Goal: Transaction & Acquisition: Purchase product/service

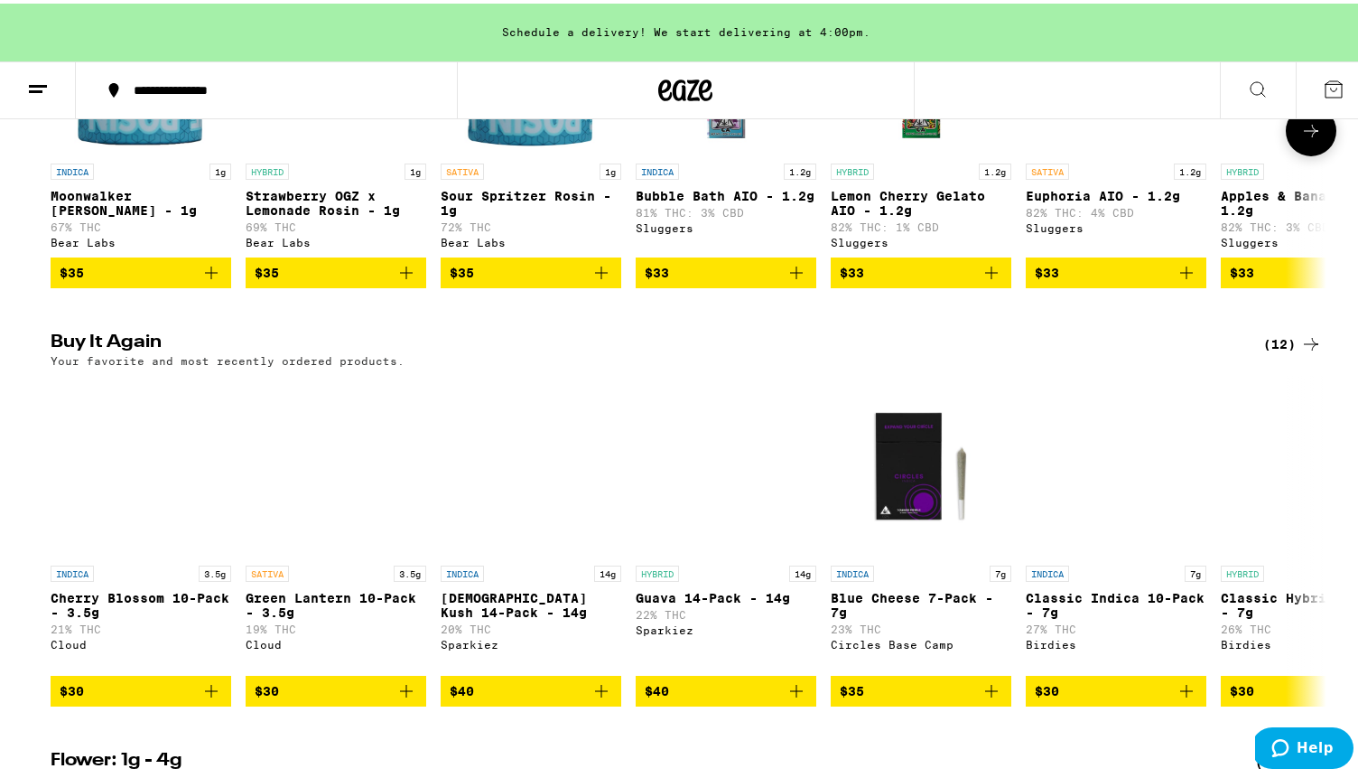
scroll to position [1672, 0]
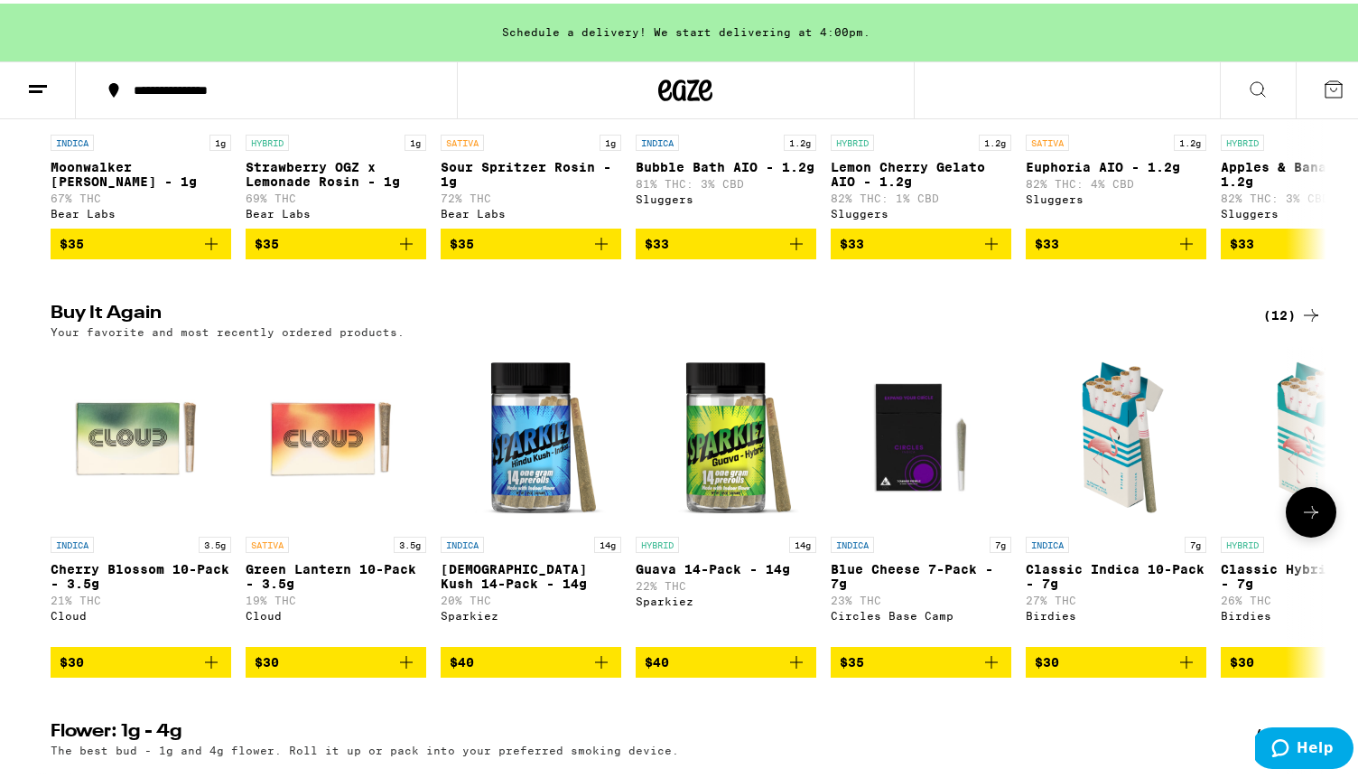
click at [210, 669] on icon "Add to bag" at bounding box center [211, 658] width 22 height 22
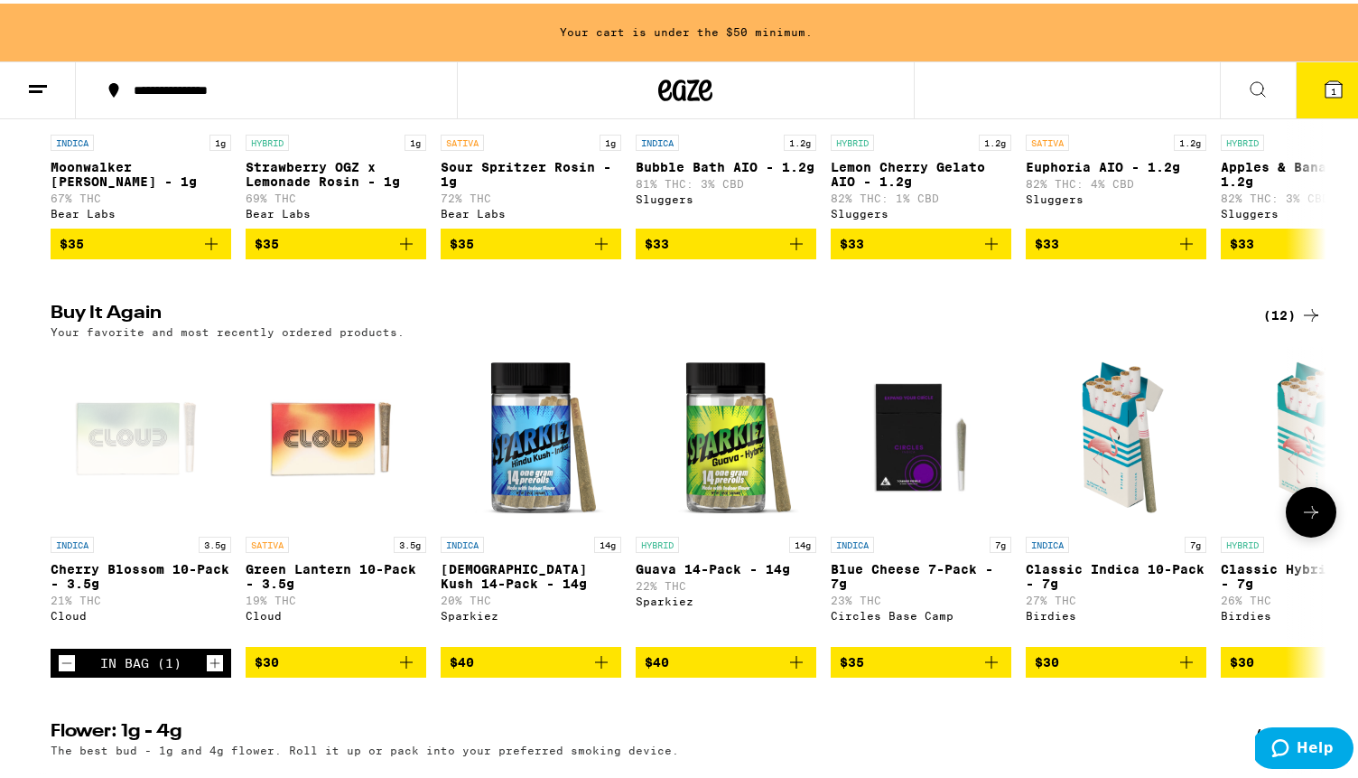
click at [396, 669] on icon "Add to bag" at bounding box center [407, 658] width 22 height 22
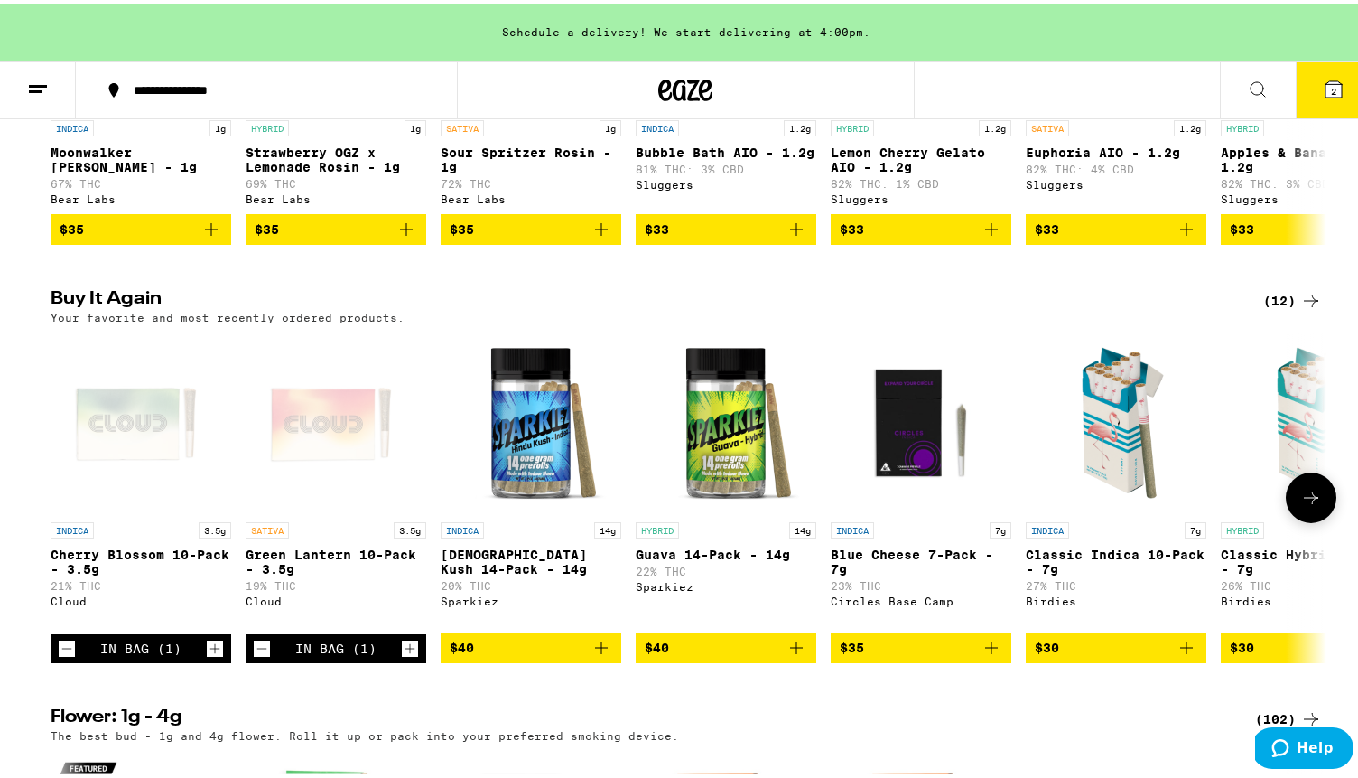
scroll to position [1712, 0]
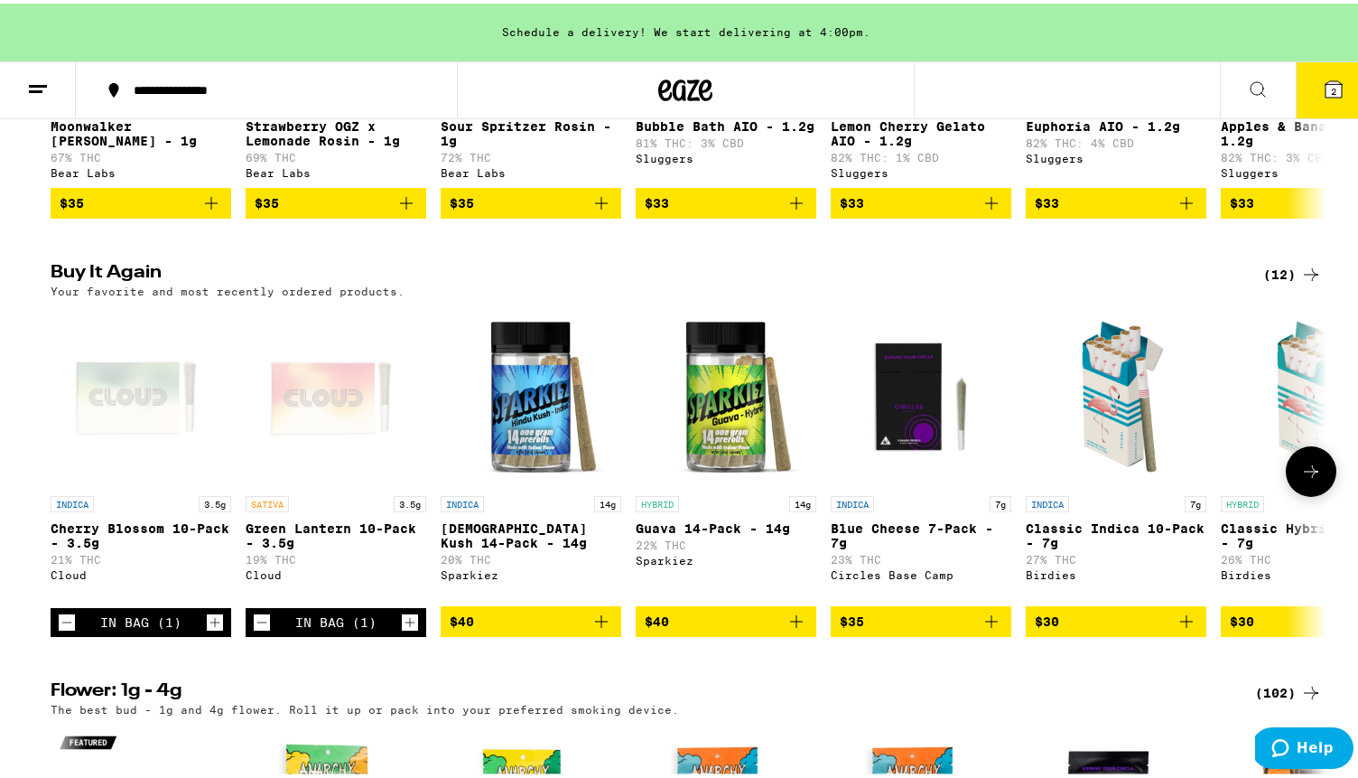
click at [1312, 479] on icon at bounding box center [1311, 468] width 22 height 22
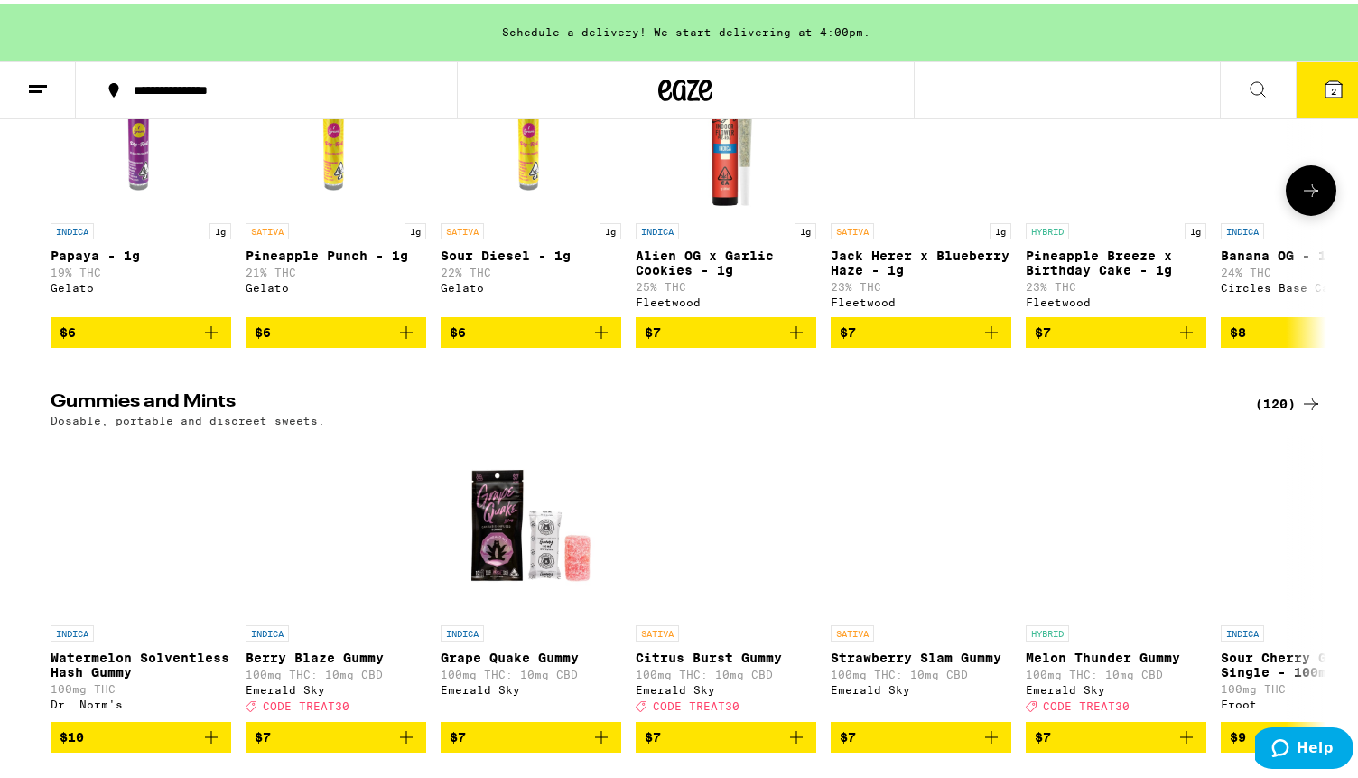
scroll to position [5420, 0]
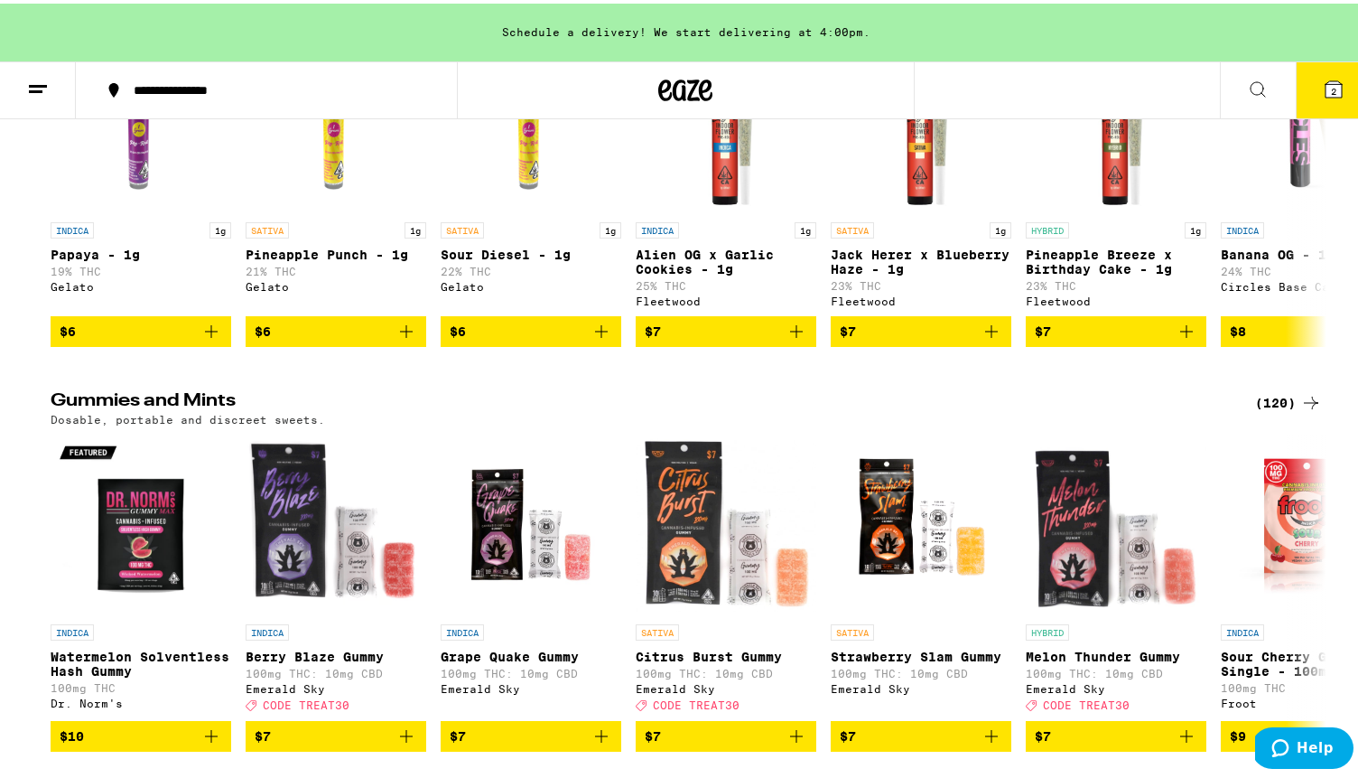
click at [45, 69] on button at bounding box center [38, 87] width 76 height 57
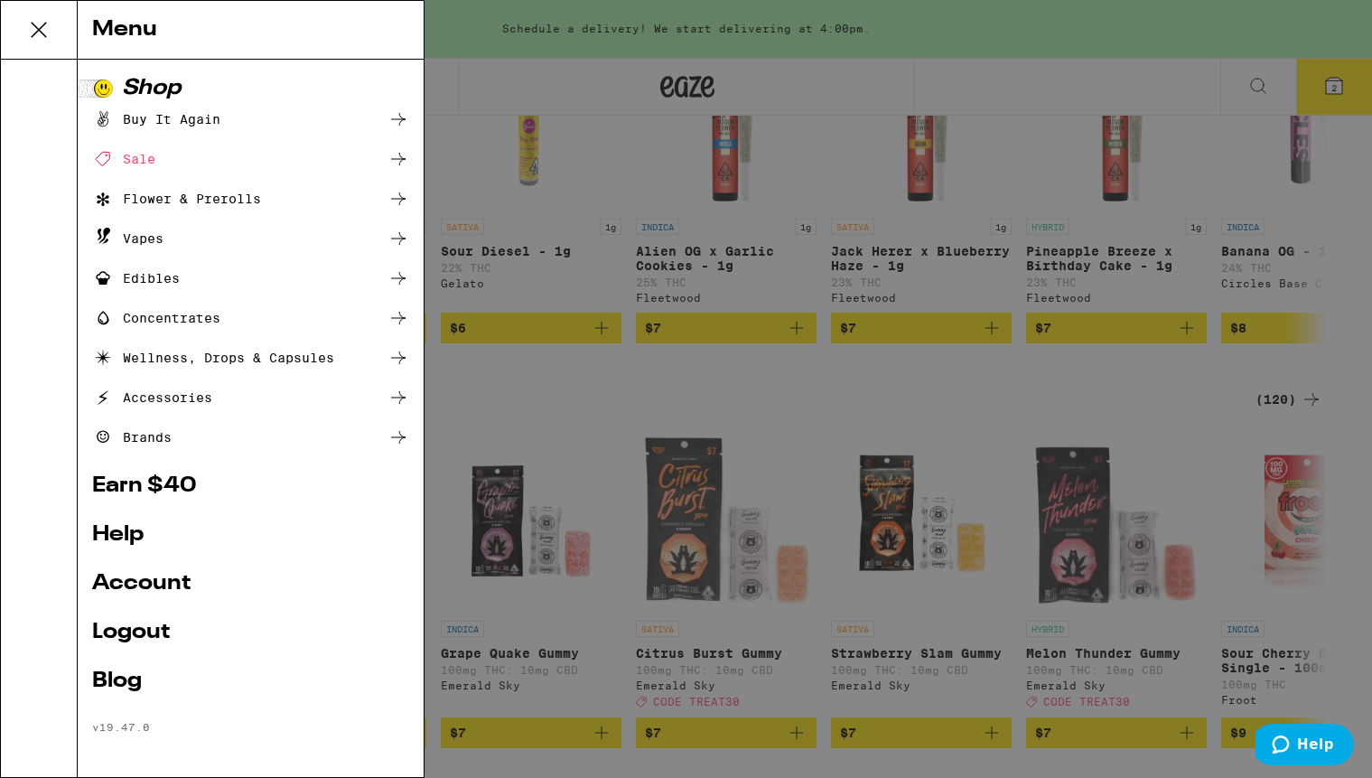
click at [262, 202] on div "Flower & Prerolls" at bounding box center [250, 199] width 317 height 22
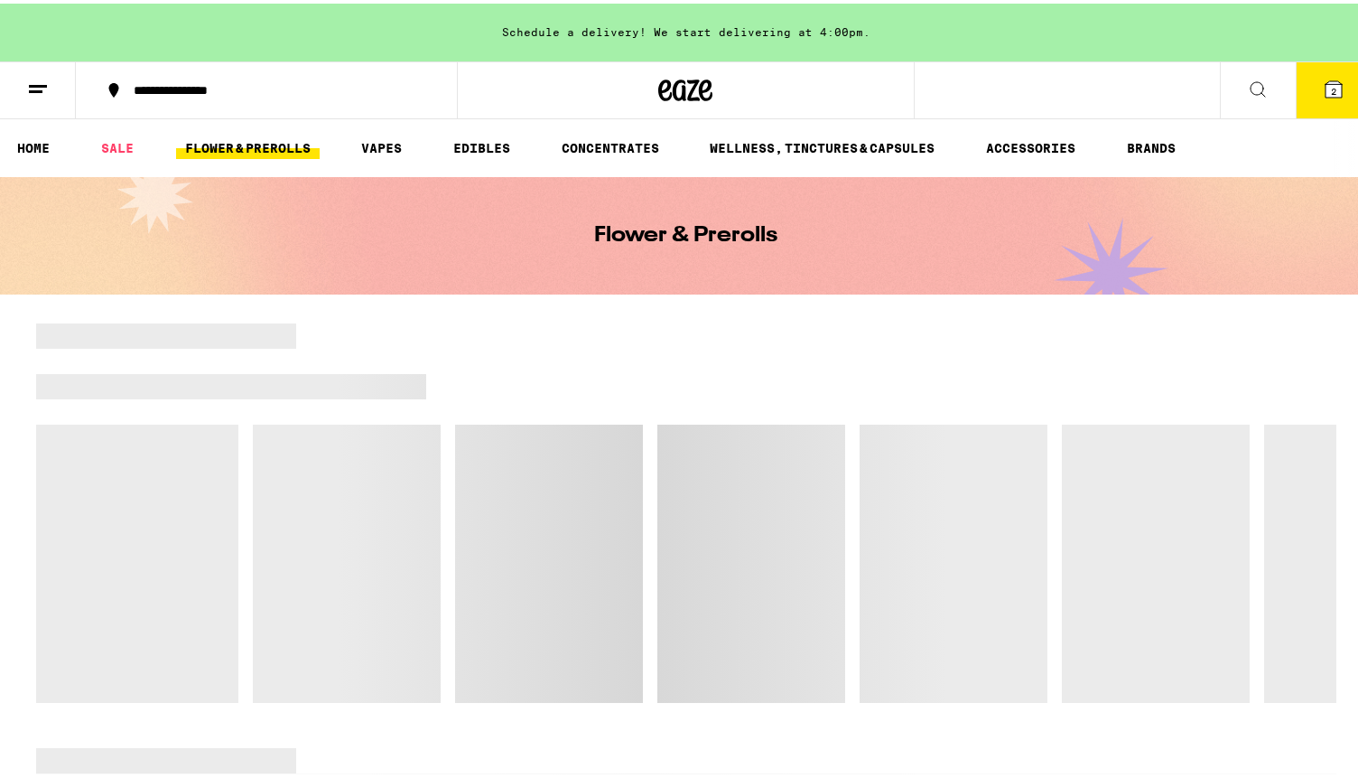
click at [23, 75] on button at bounding box center [38, 87] width 76 height 57
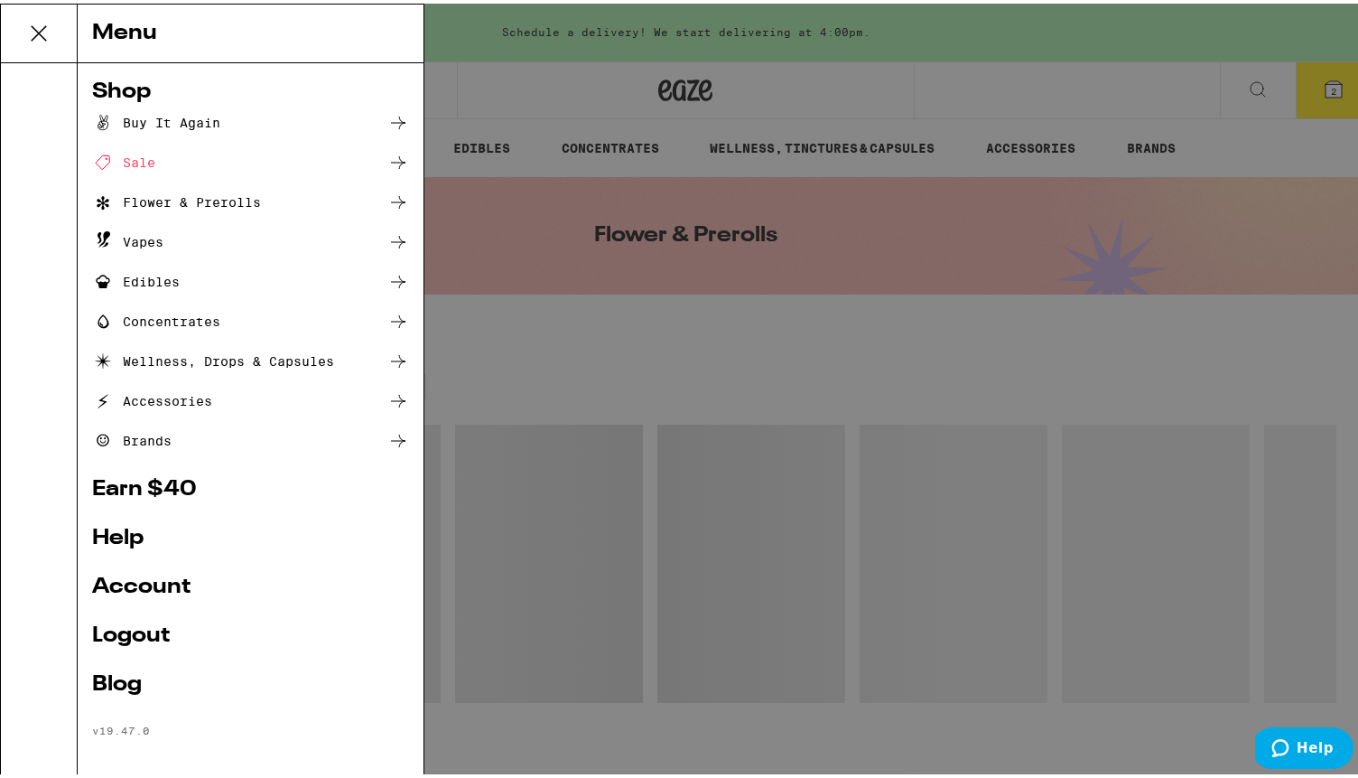
click at [986, 333] on div "Menu Shop Buy It Again Sale Flower & Prerolls Vapes Edibles Concentrates Wellne…" at bounding box center [686, 389] width 1372 height 778
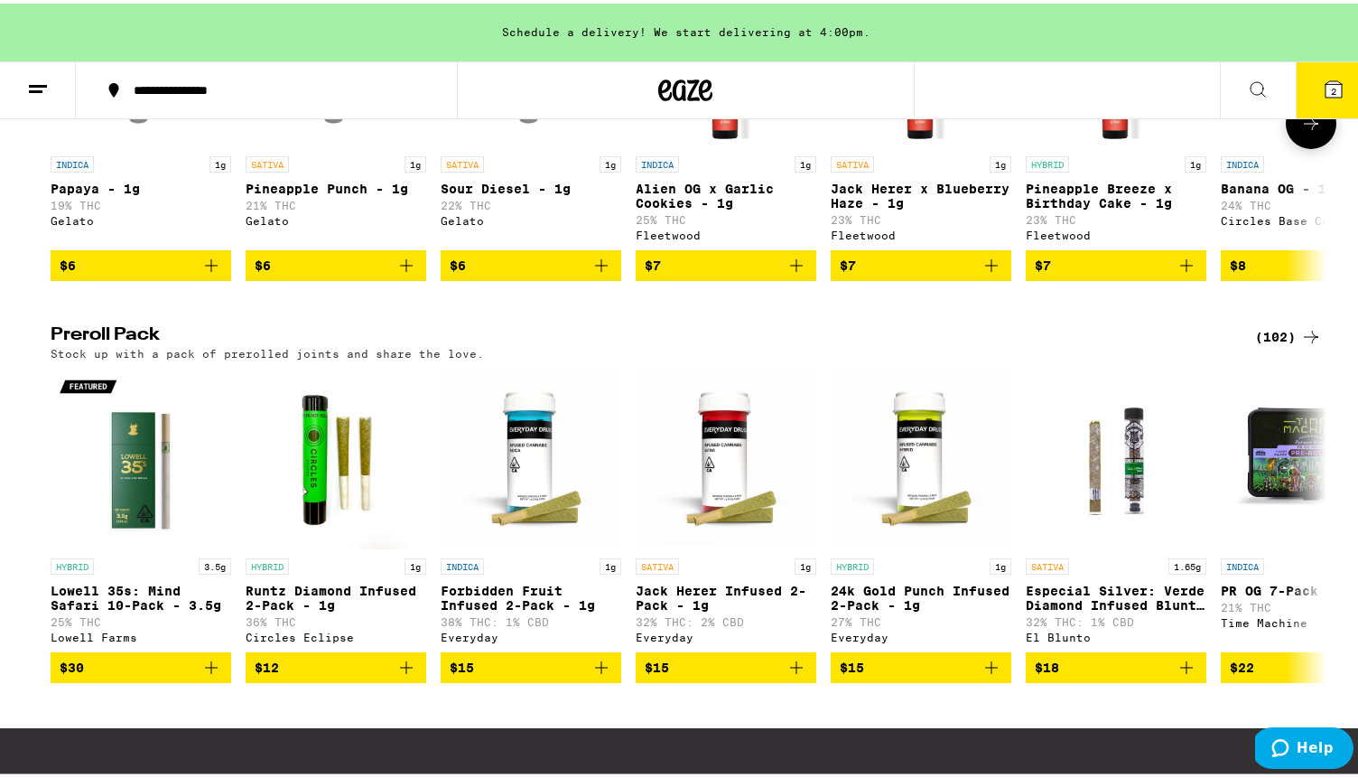
scroll to position [1333, 0]
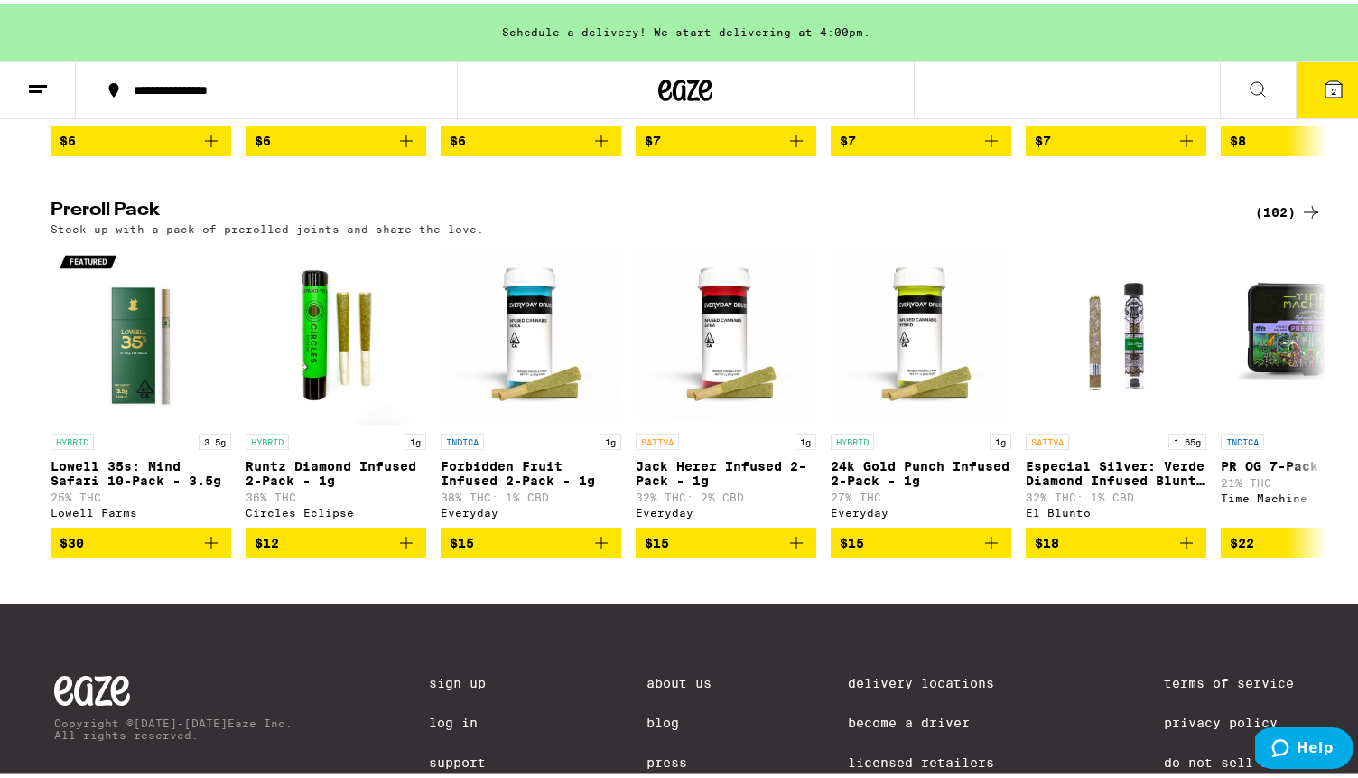
click at [1262, 219] on div "(102)" at bounding box center [1288, 209] width 67 height 22
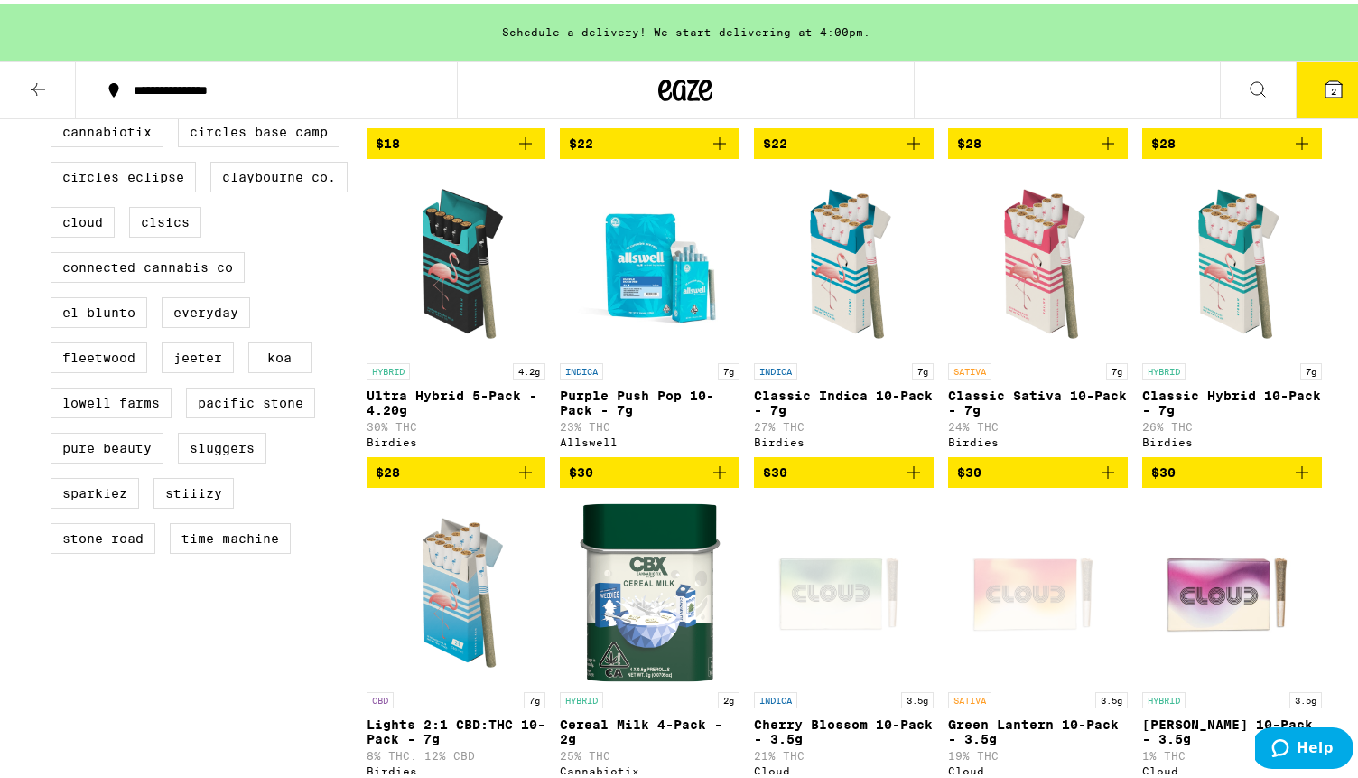
scroll to position [800, 0]
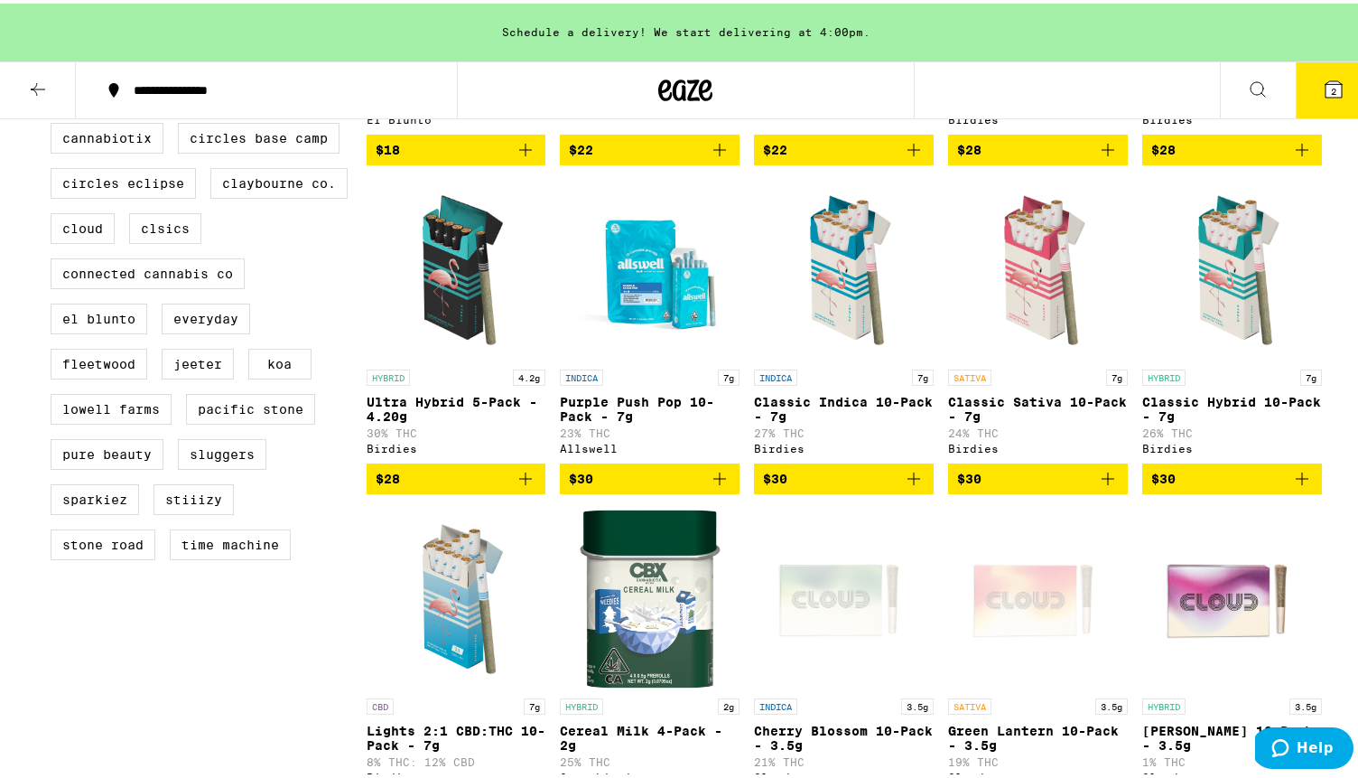
click at [443, 258] on img "Open page for Ultra Hybrid 5-Pack - 4.20g from Birdies" at bounding box center [457, 266] width 180 height 181
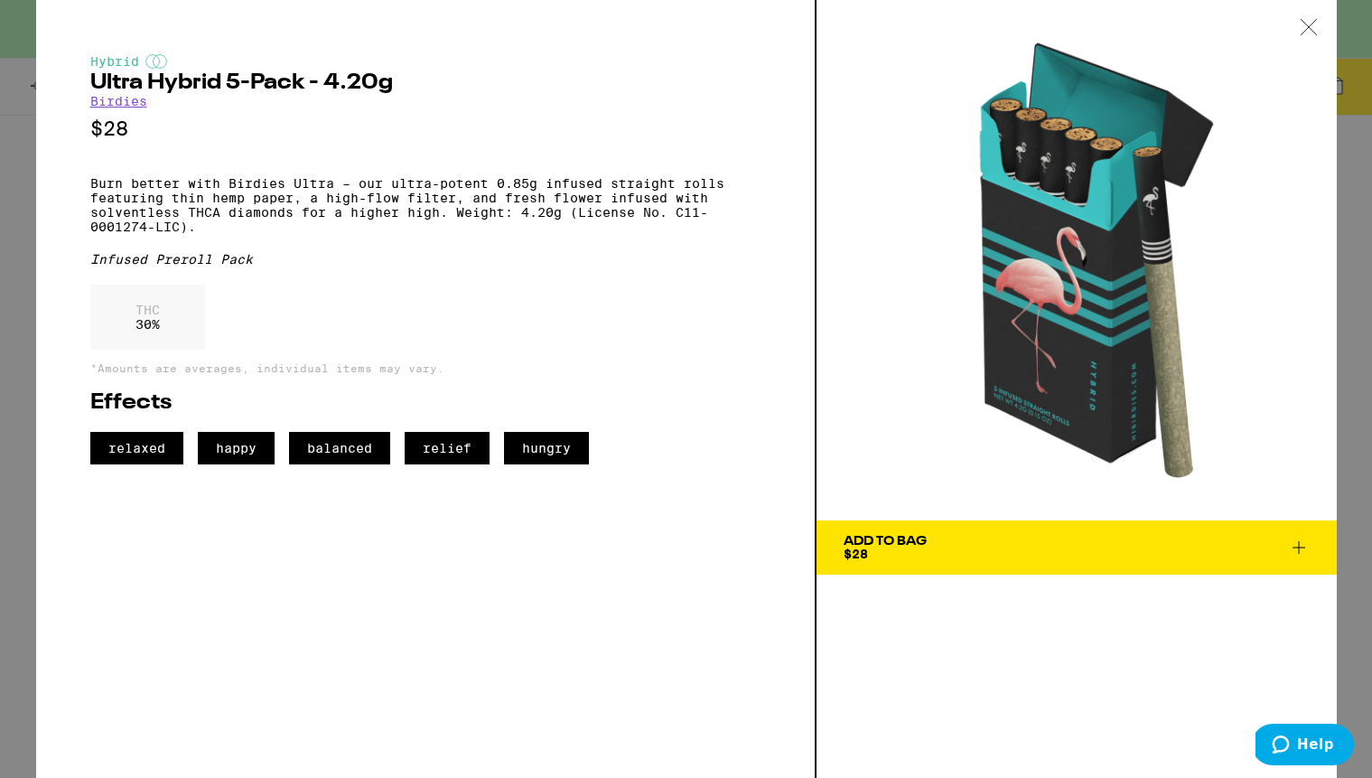
click at [1321, 16] on div at bounding box center [1308, 28] width 56 height 57
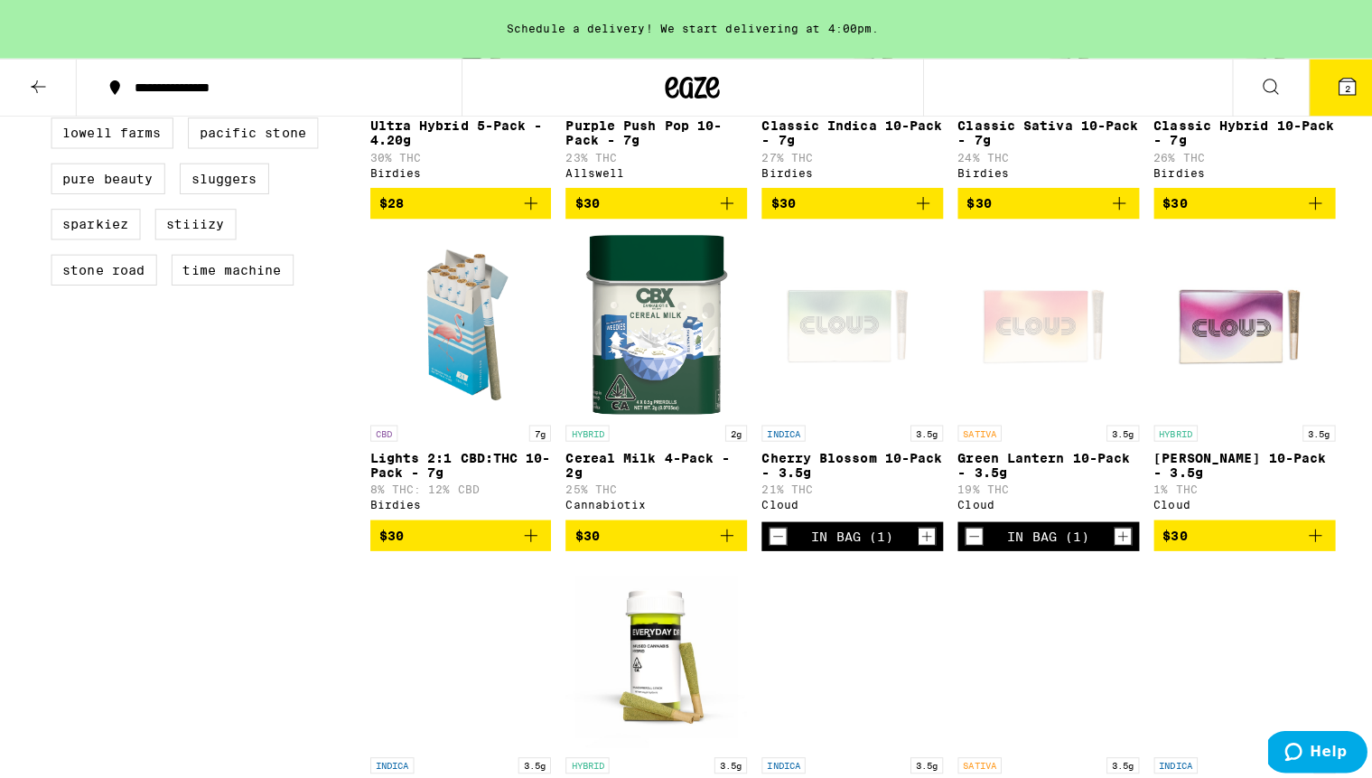
scroll to position [1076, 0]
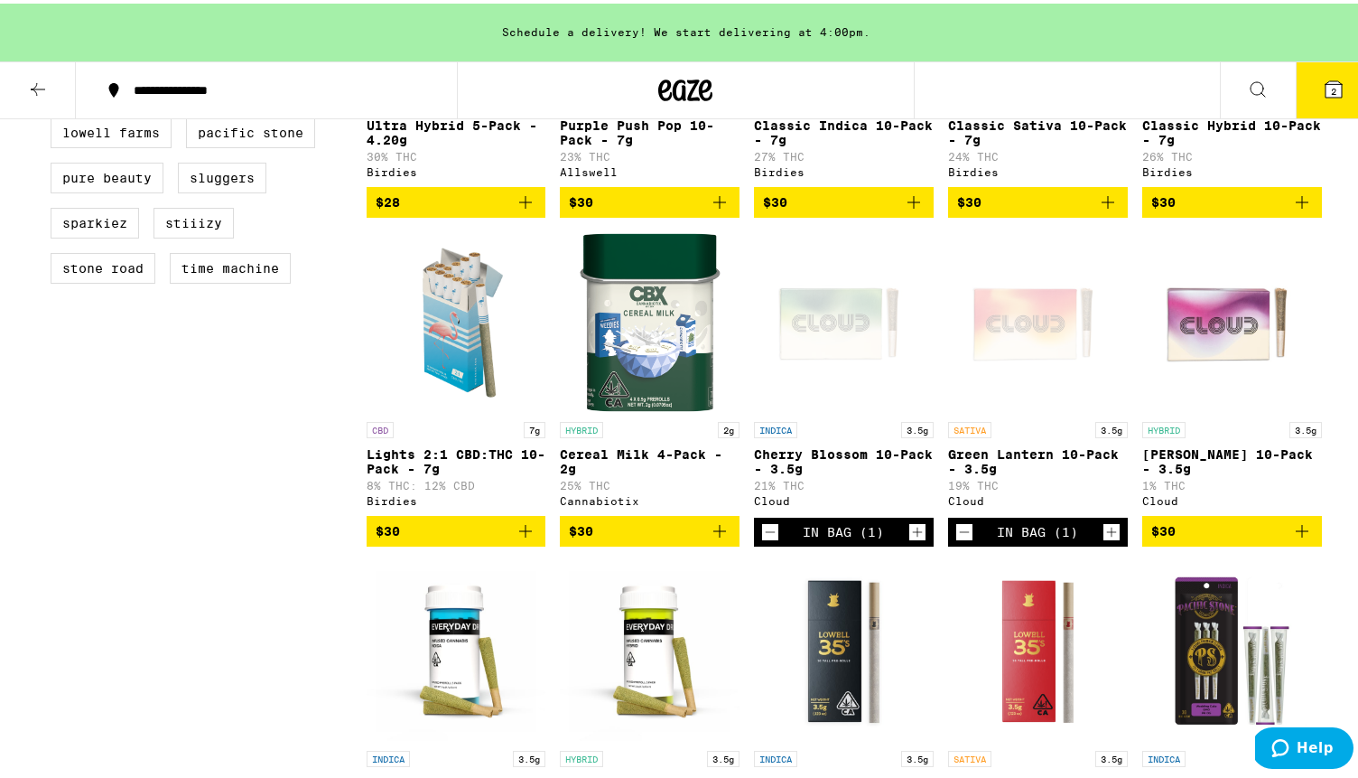
click at [1217, 331] on img "Open page for Runtz 10-Pack - 3.5g from Cloud" at bounding box center [1232, 318] width 180 height 181
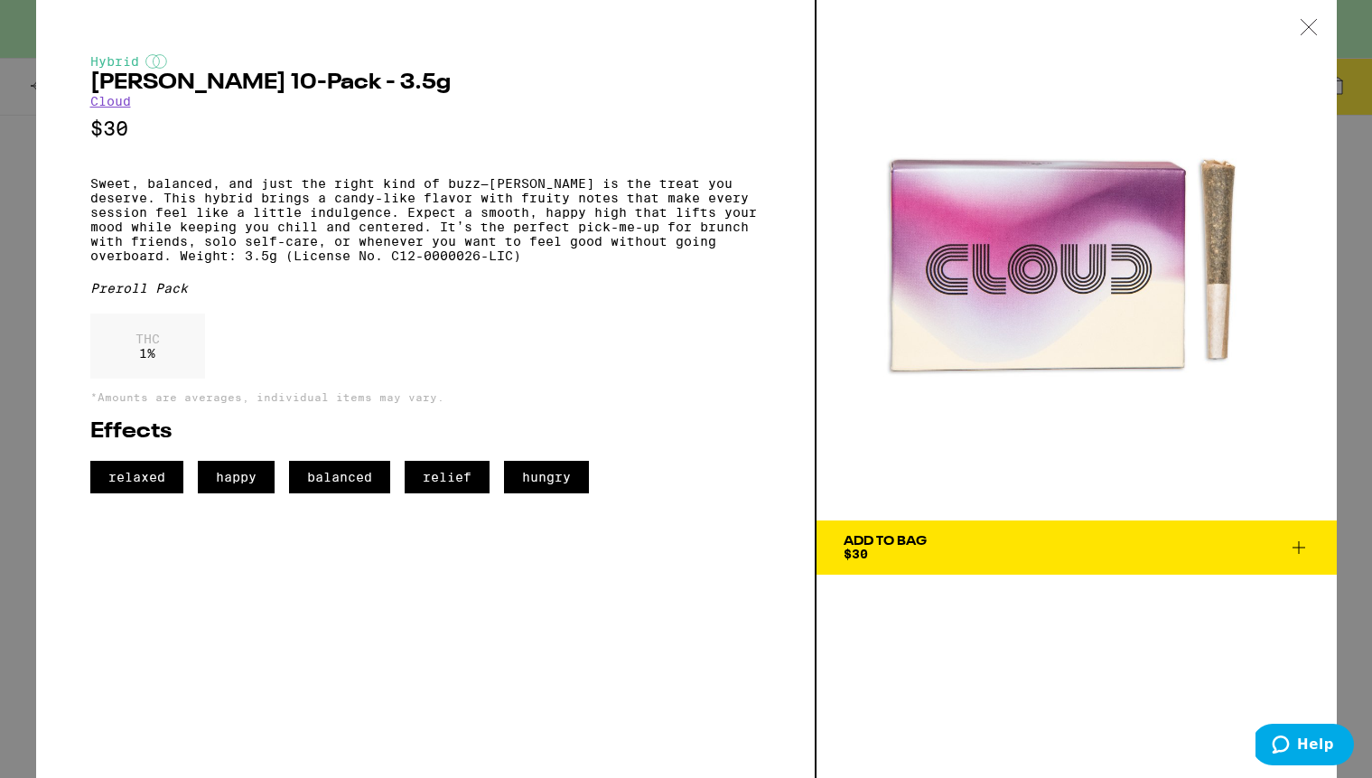
drag, startPoint x: 1053, startPoint y: 546, endPoint x: 1048, endPoint y: 524, distance: 23.2
click at [1053, 546] on span "Add To Bag $30" at bounding box center [1076, 547] width 466 height 25
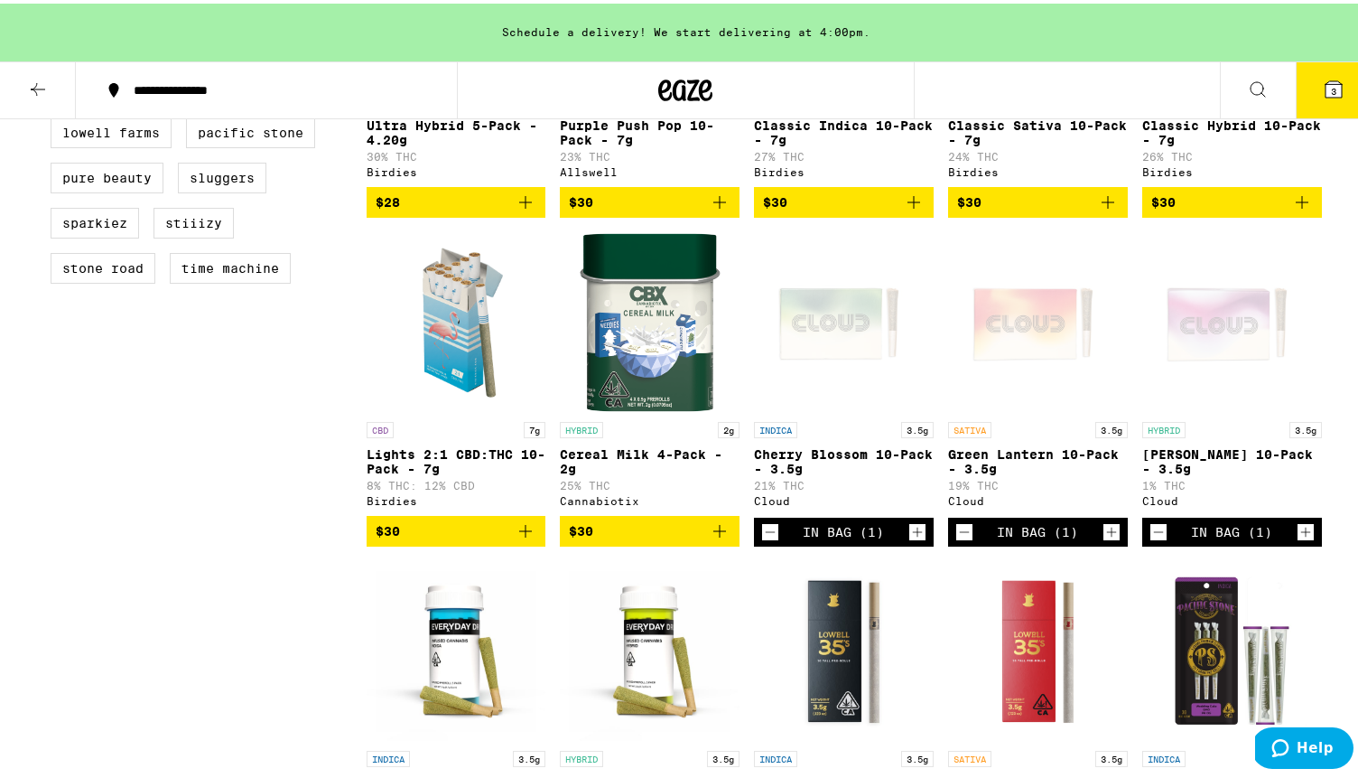
click at [1323, 92] on icon at bounding box center [1334, 86] width 22 height 22
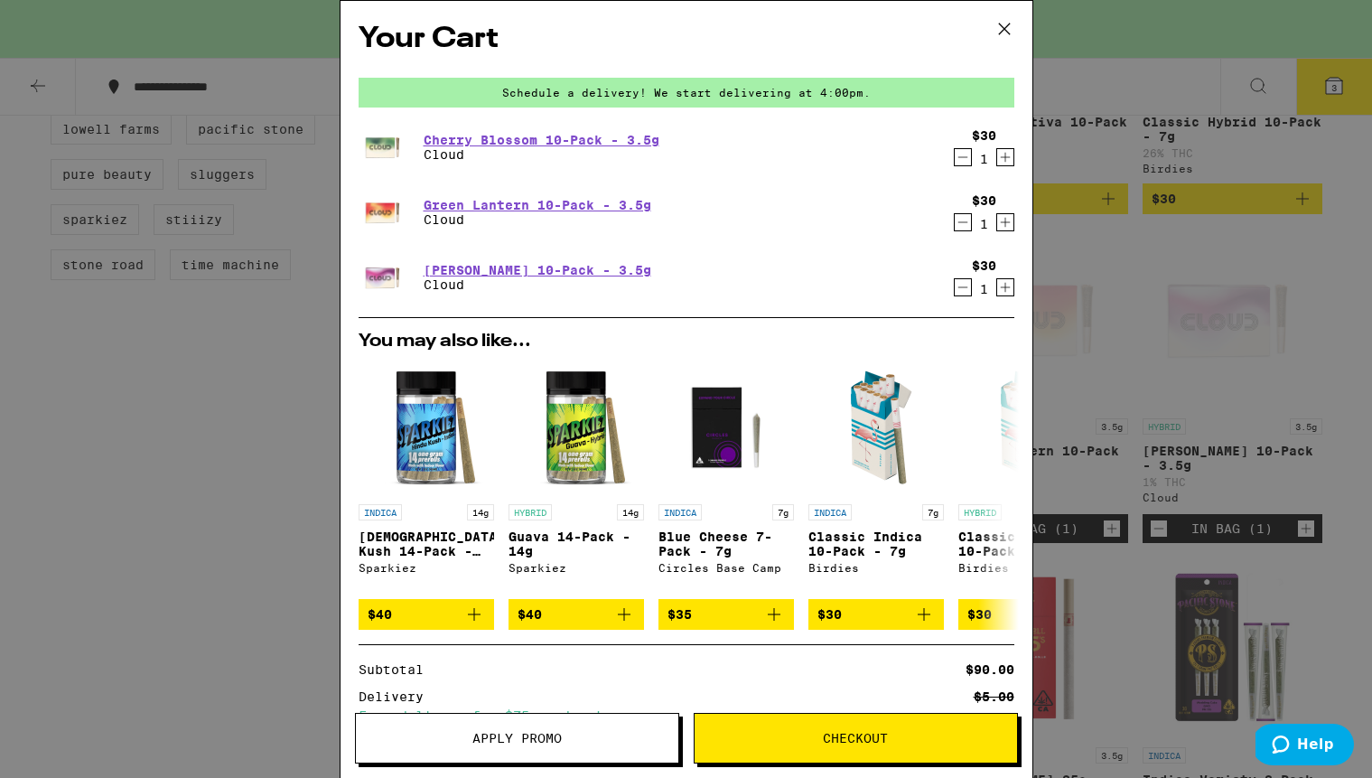
click at [785, 718] on button "Checkout" at bounding box center [856, 737] width 324 height 51
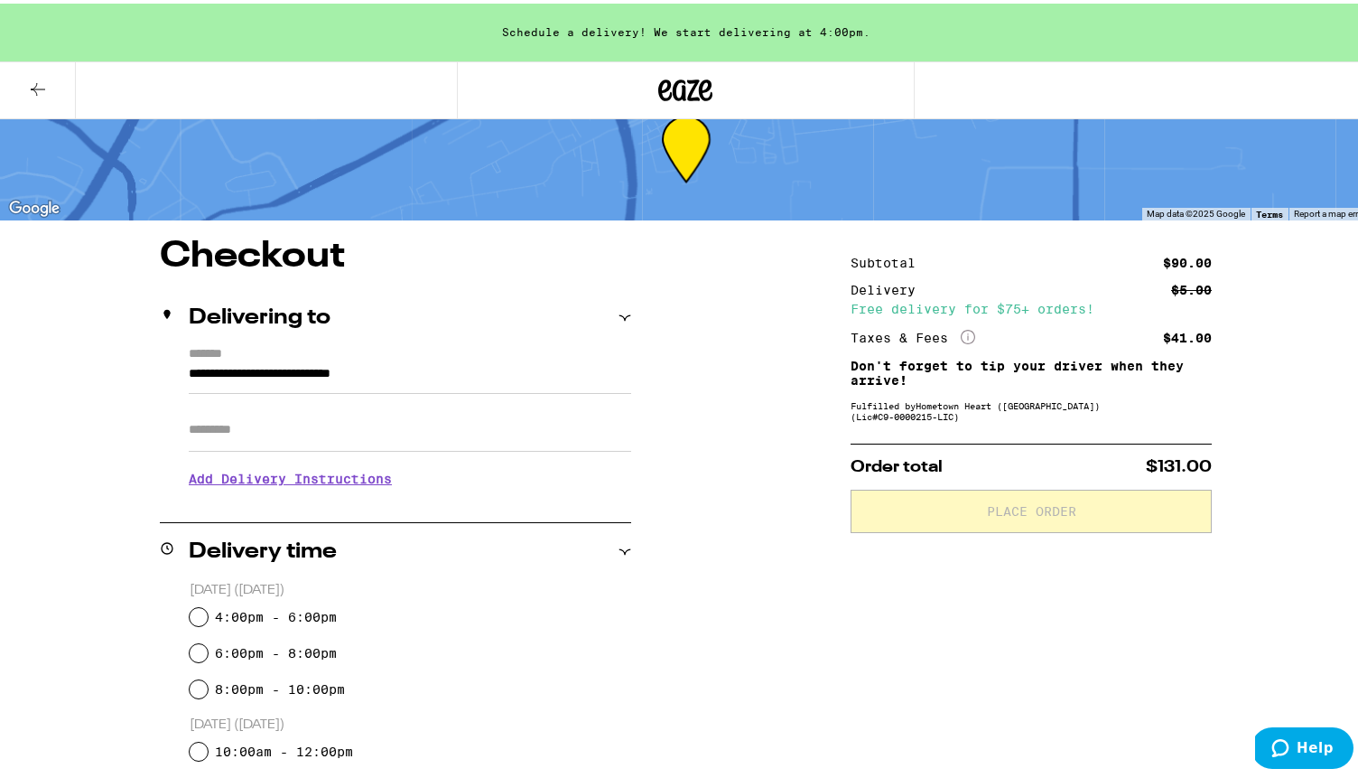
scroll to position [77, 0]
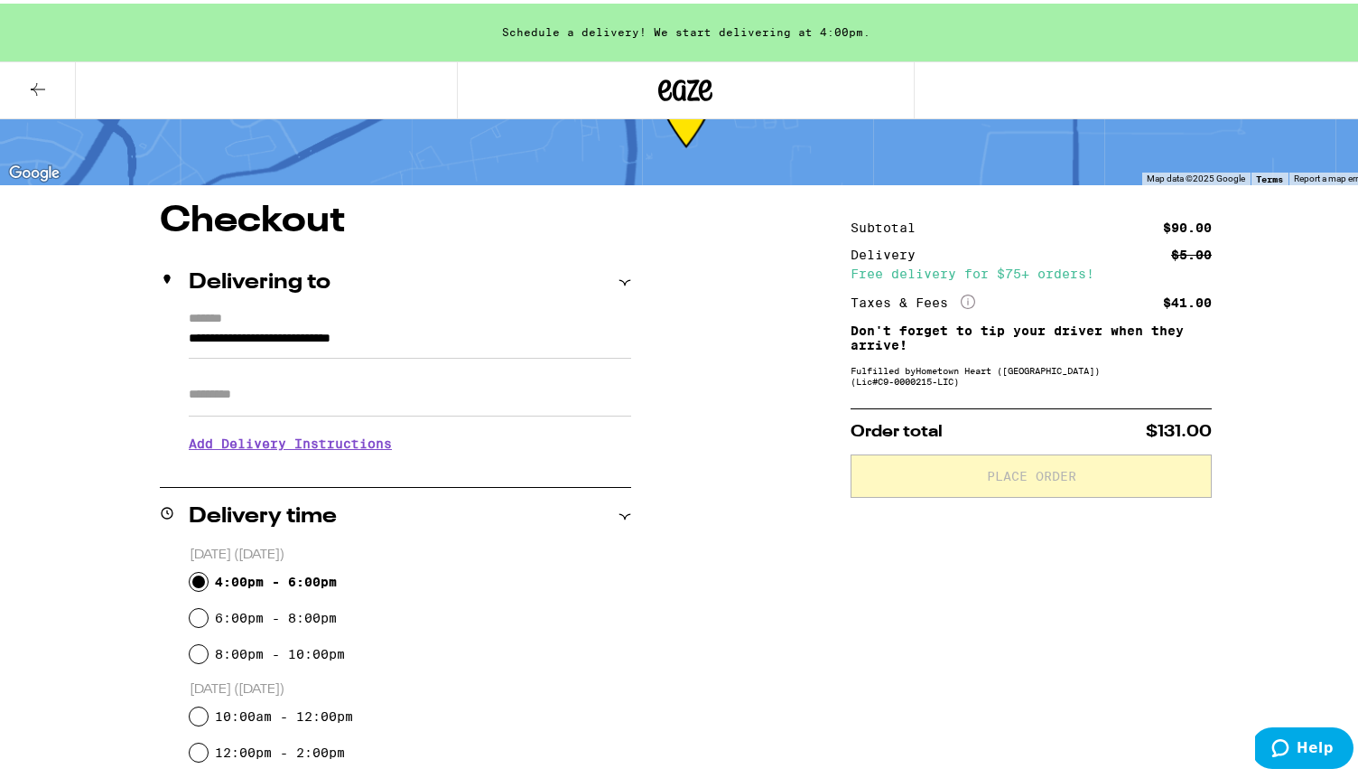
click at [190, 584] on input "4:00pm - 6:00pm" at bounding box center [199, 578] width 18 height 18
radio input "true"
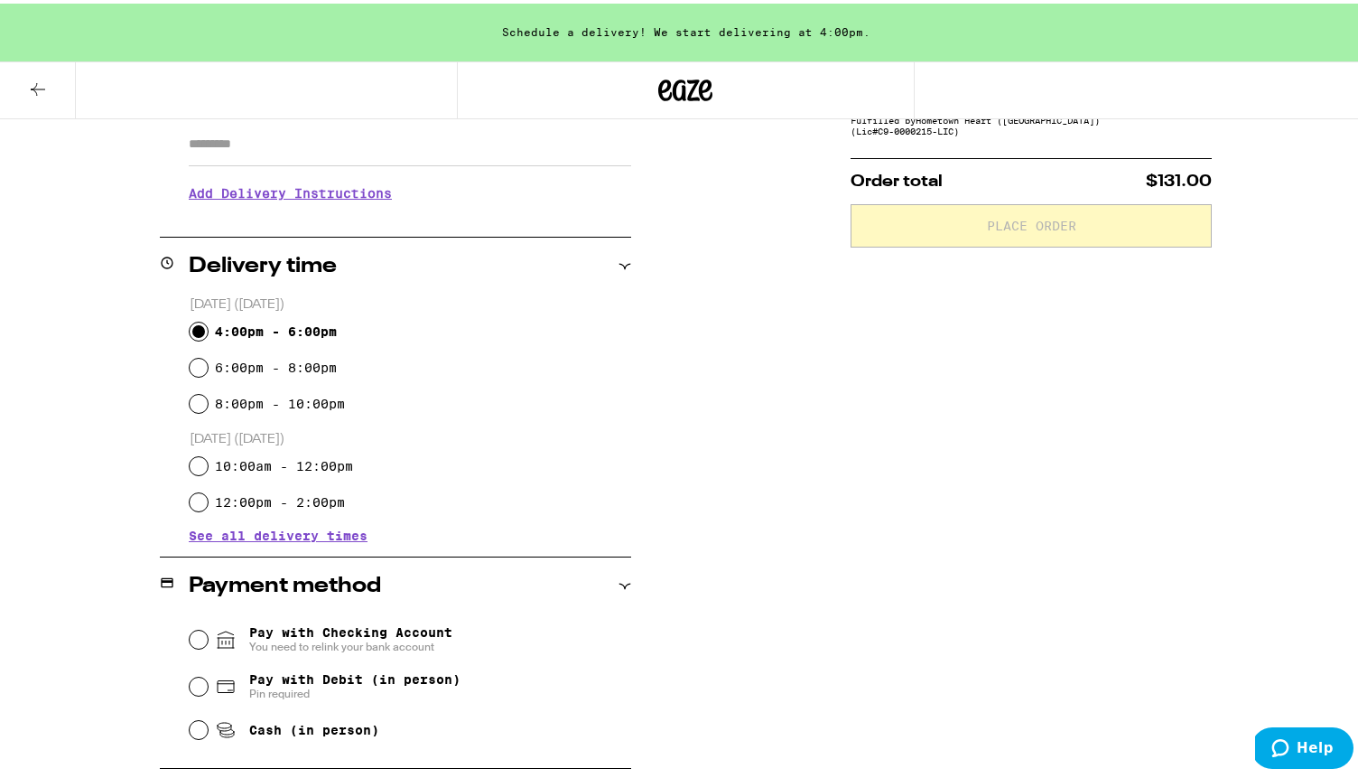
scroll to position [405, 0]
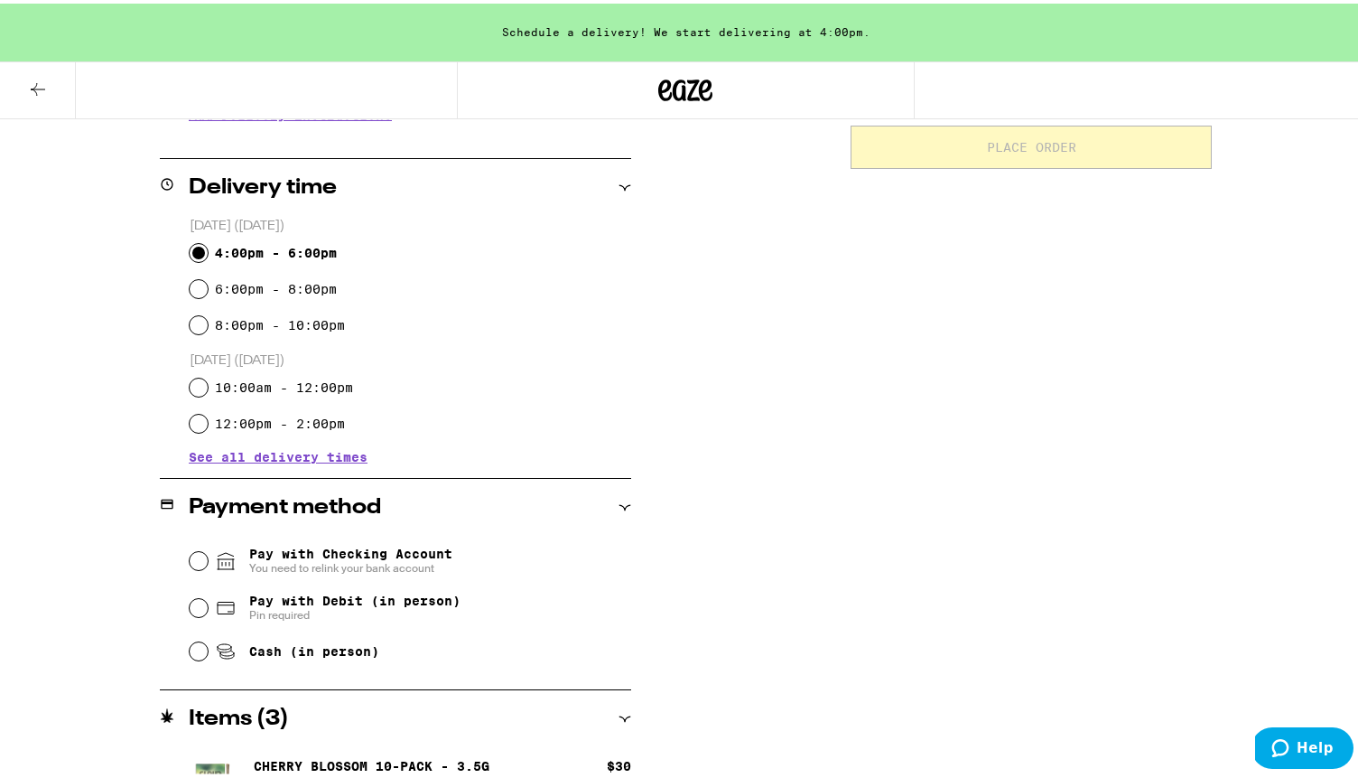
click at [207, 616] on div "Pay with Debit (in person) Pin required" at bounding box center [411, 604] width 442 height 47
click at [200, 610] on div "Pay with Debit (in person) Pin required" at bounding box center [411, 604] width 442 height 47
click at [194, 607] on input "Pay with Debit (in person) Pin required" at bounding box center [199, 604] width 18 height 18
radio input "true"
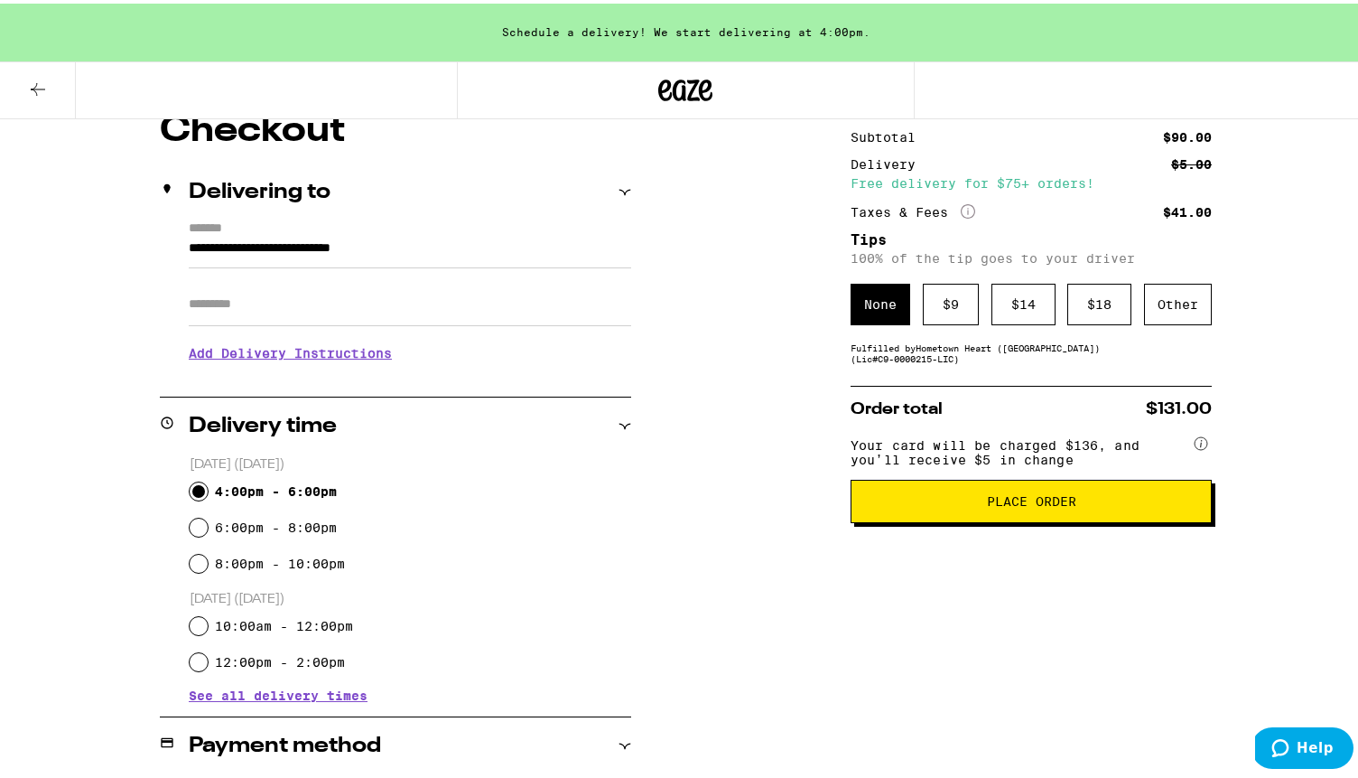
scroll to position [51, 0]
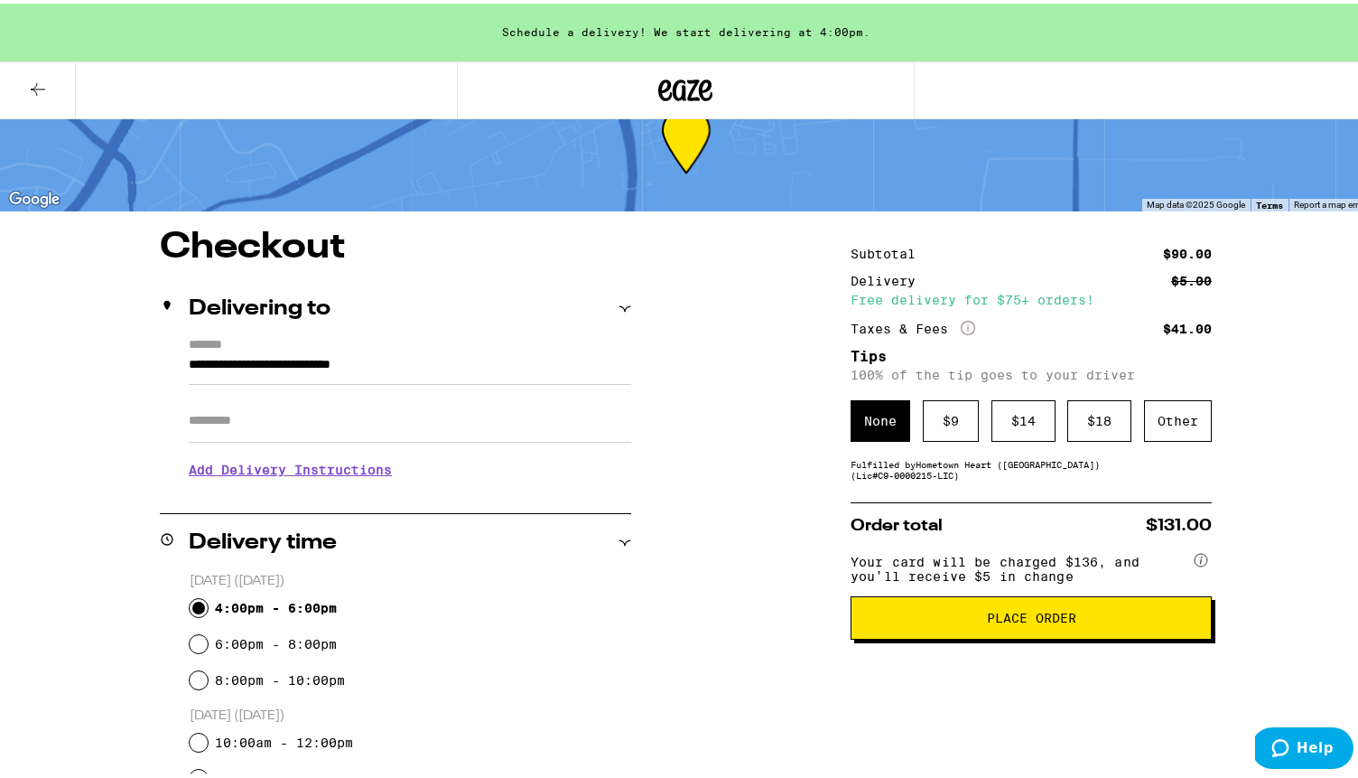
click at [939, 620] on span "Place Order" at bounding box center [1031, 614] width 331 height 13
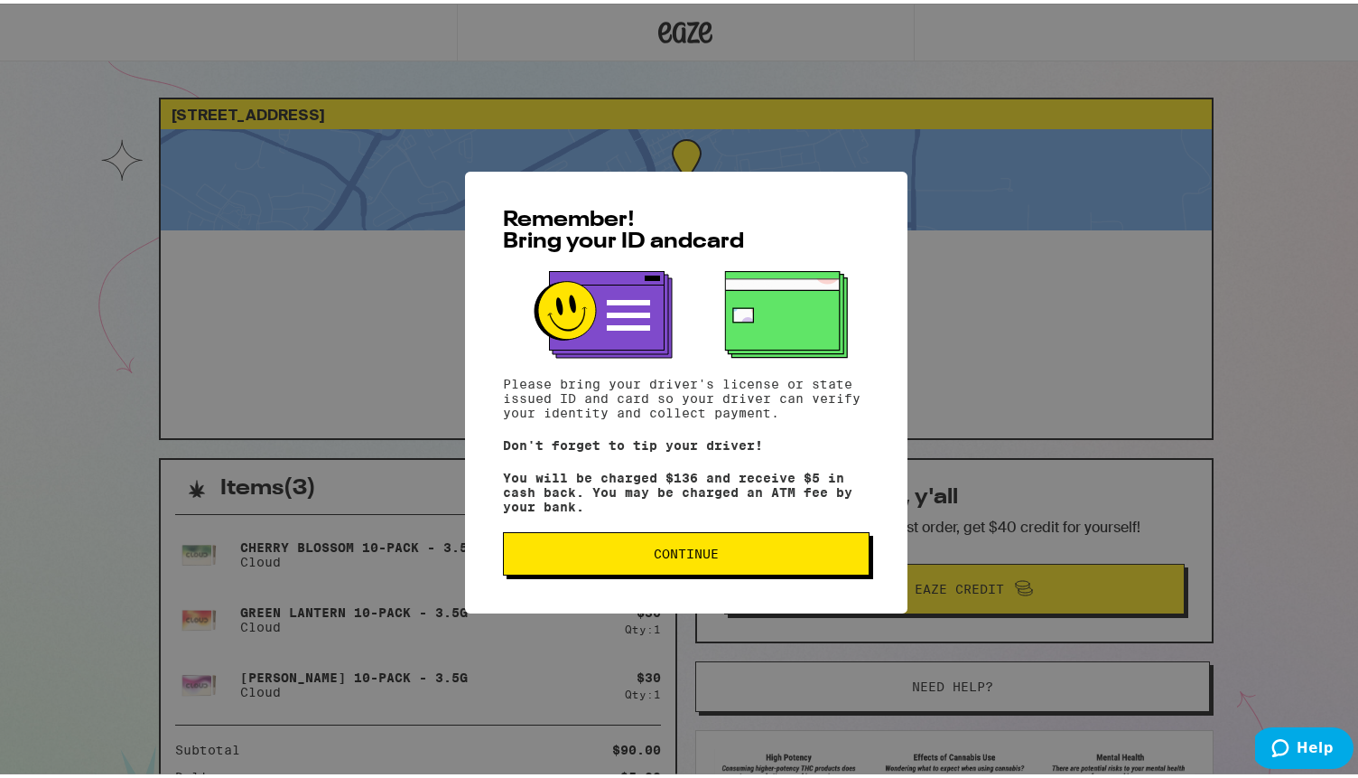
click at [724, 525] on div "Remember! Bring your ID and card Please bring your driver's license or state is…" at bounding box center [686, 389] width 442 height 442
click at [719, 551] on span "Continue" at bounding box center [686, 550] width 336 height 13
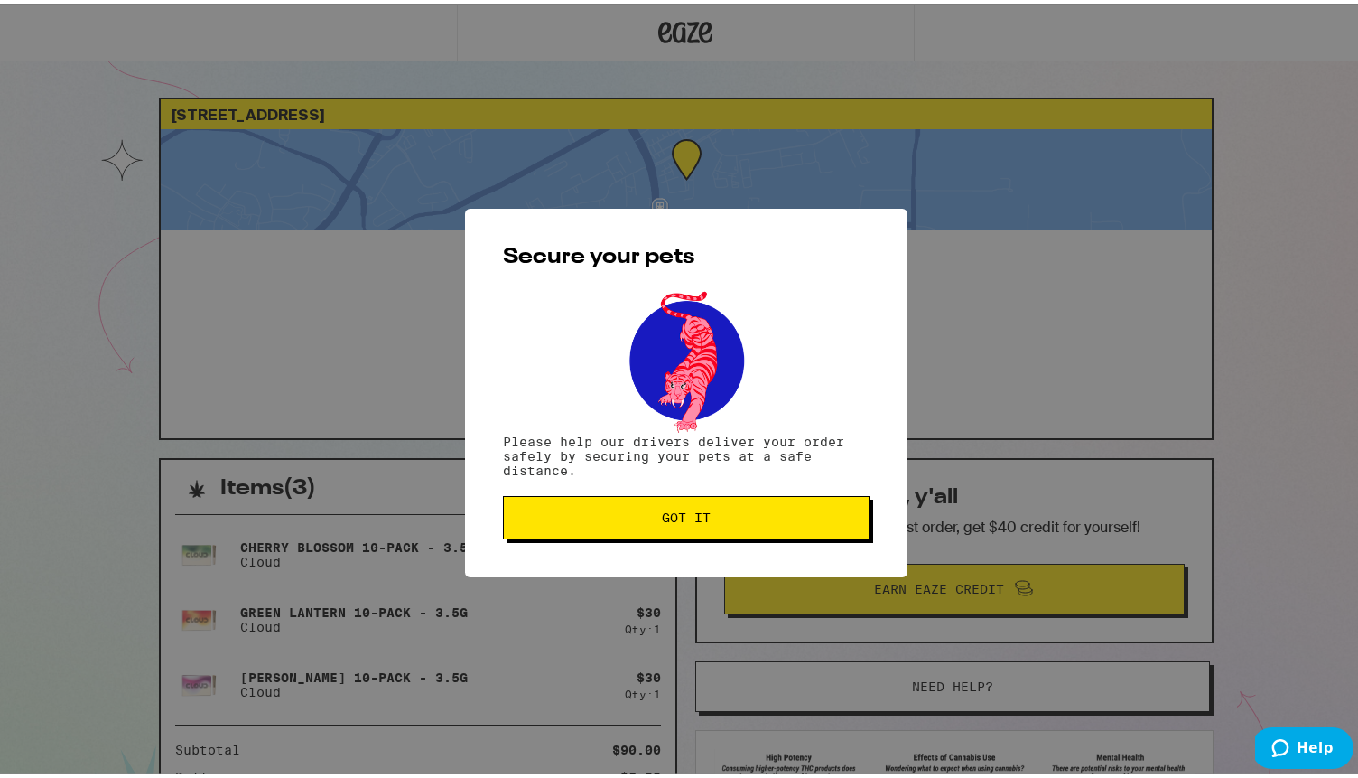
click at [721, 503] on button "Got it" at bounding box center [686, 513] width 367 height 43
